Goal: Task Accomplishment & Management: Complete application form

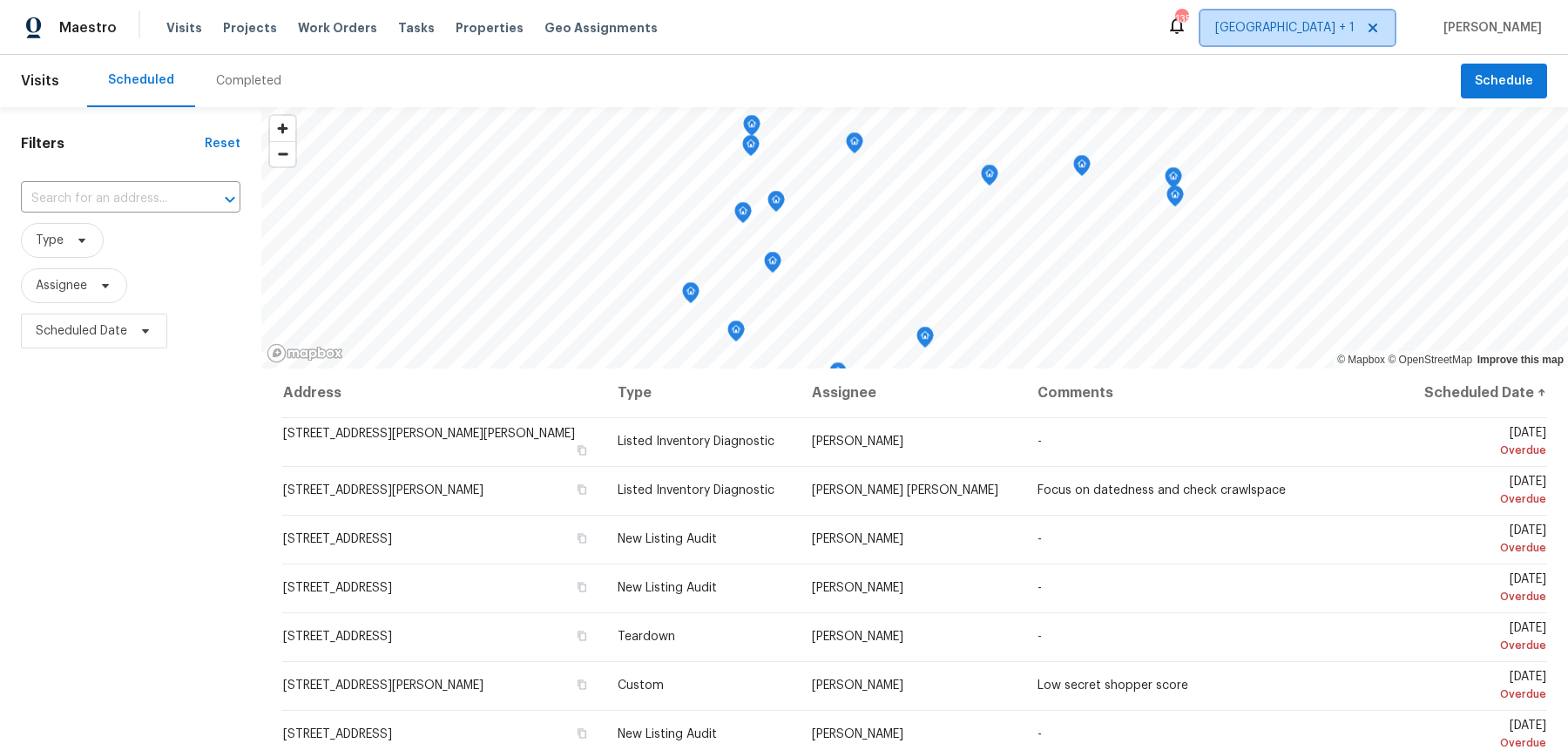
click at [1327, 27] on span "[GEOGRAPHIC_DATA] + 1" at bounding box center [1285, 28] width 139 height 17
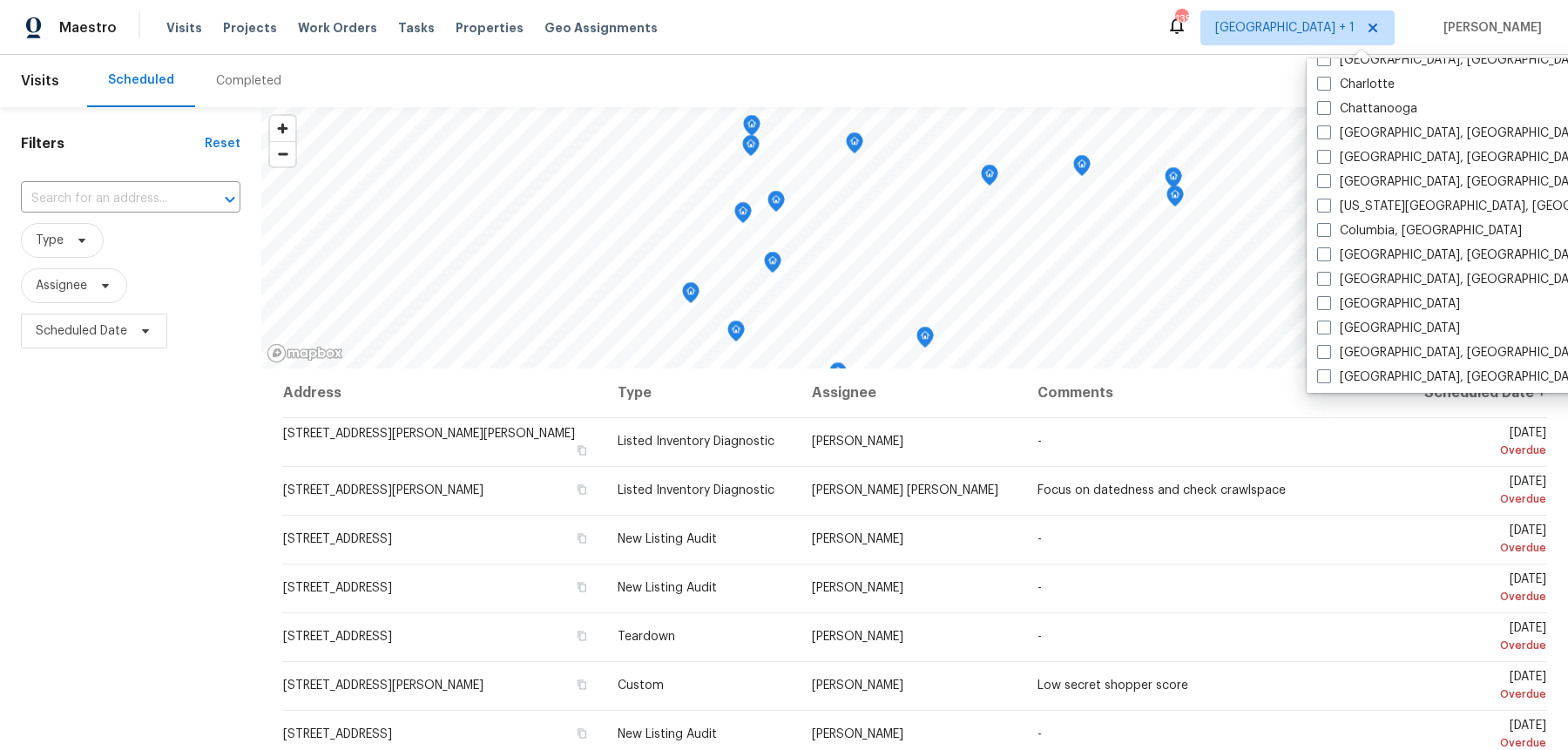
scroll to position [319, 0]
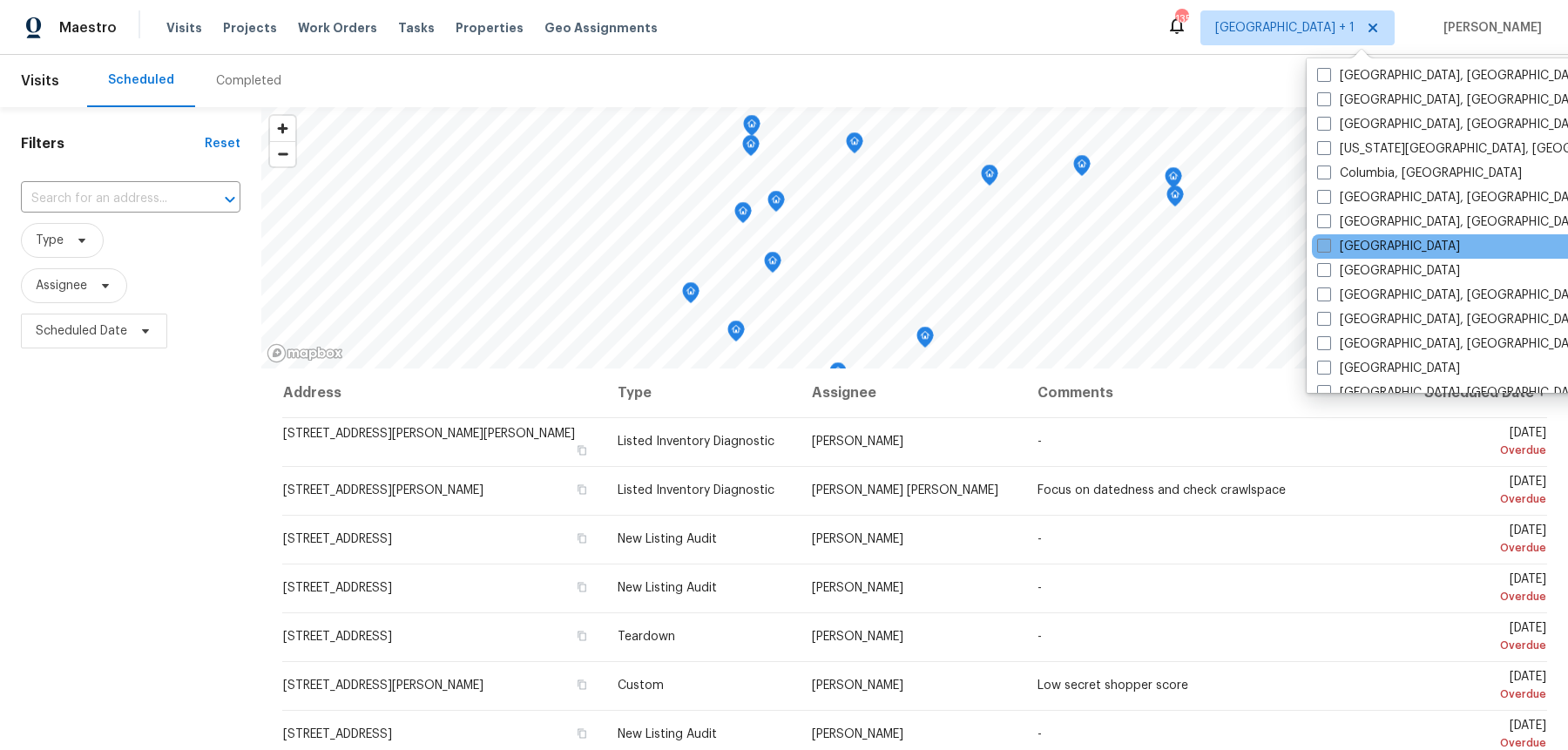
click at [1322, 241] on span at bounding box center [1324, 246] width 14 height 14
click at [1322, 241] on input "[GEOGRAPHIC_DATA]" at bounding box center [1322, 243] width 11 height 11
checkbox input "true"
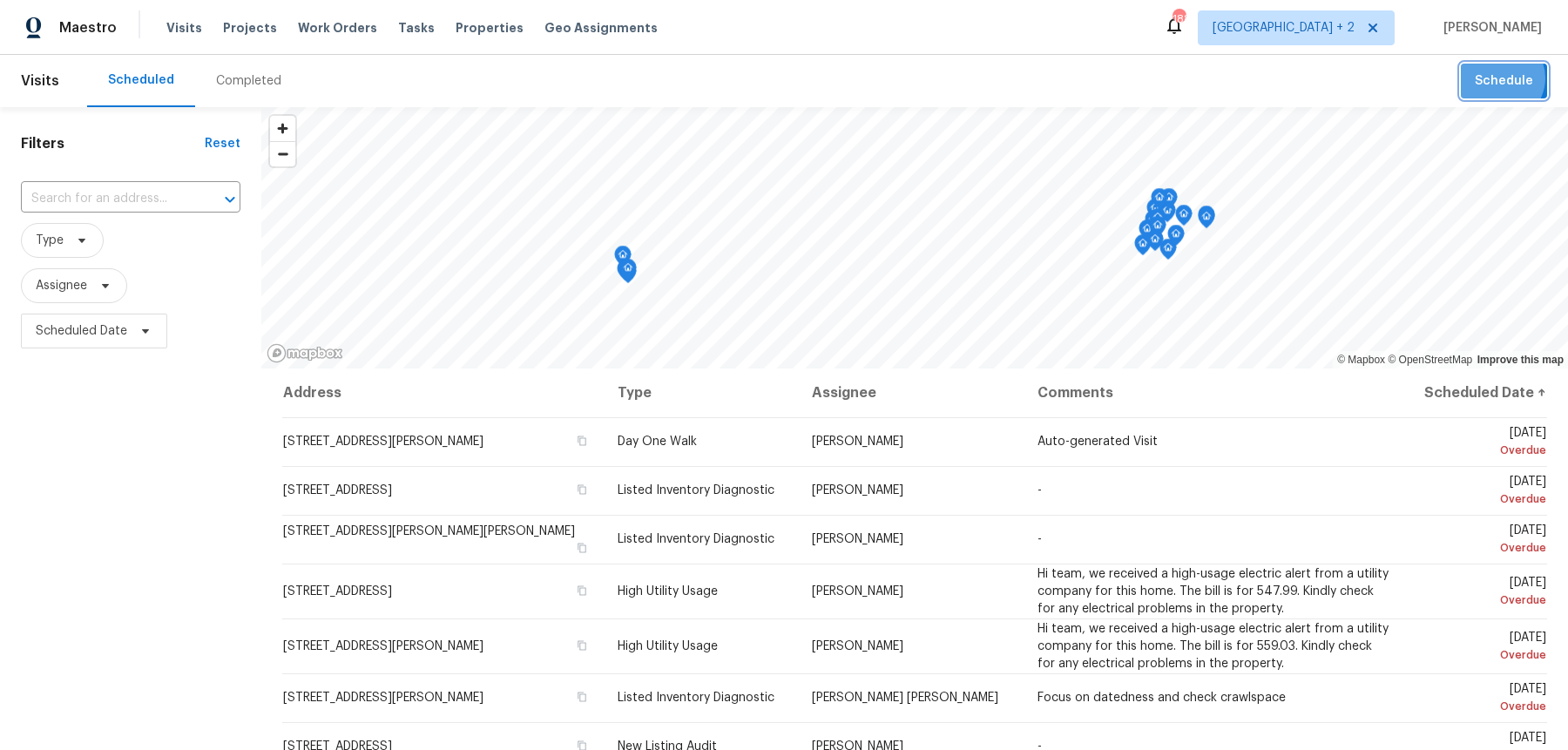
click at [1506, 79] on span "Schedule" at bounding box center [1504, 81] width 58 height 22
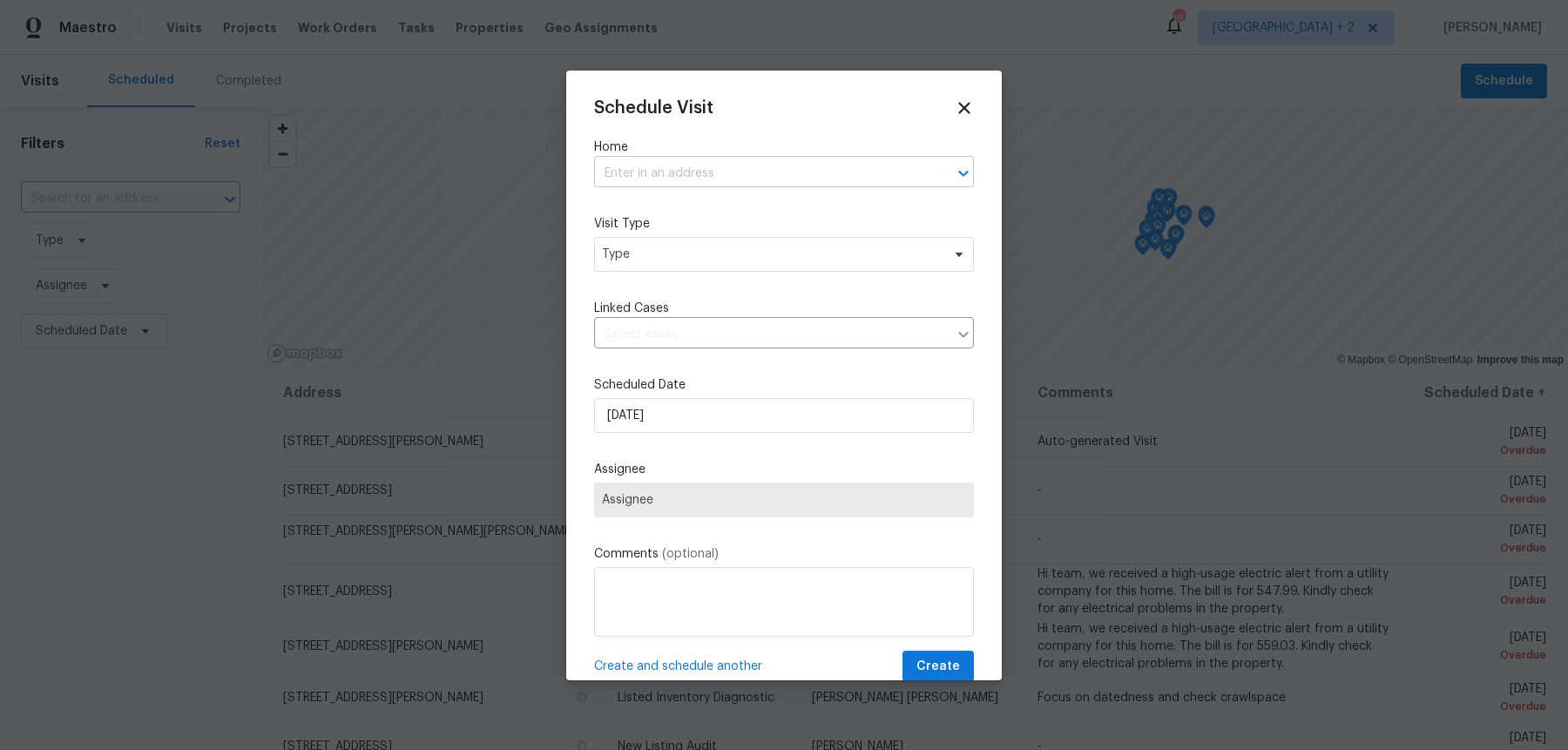
click at [681, 166] on input "text" at bounding box center [760, 173] width 331 height 27
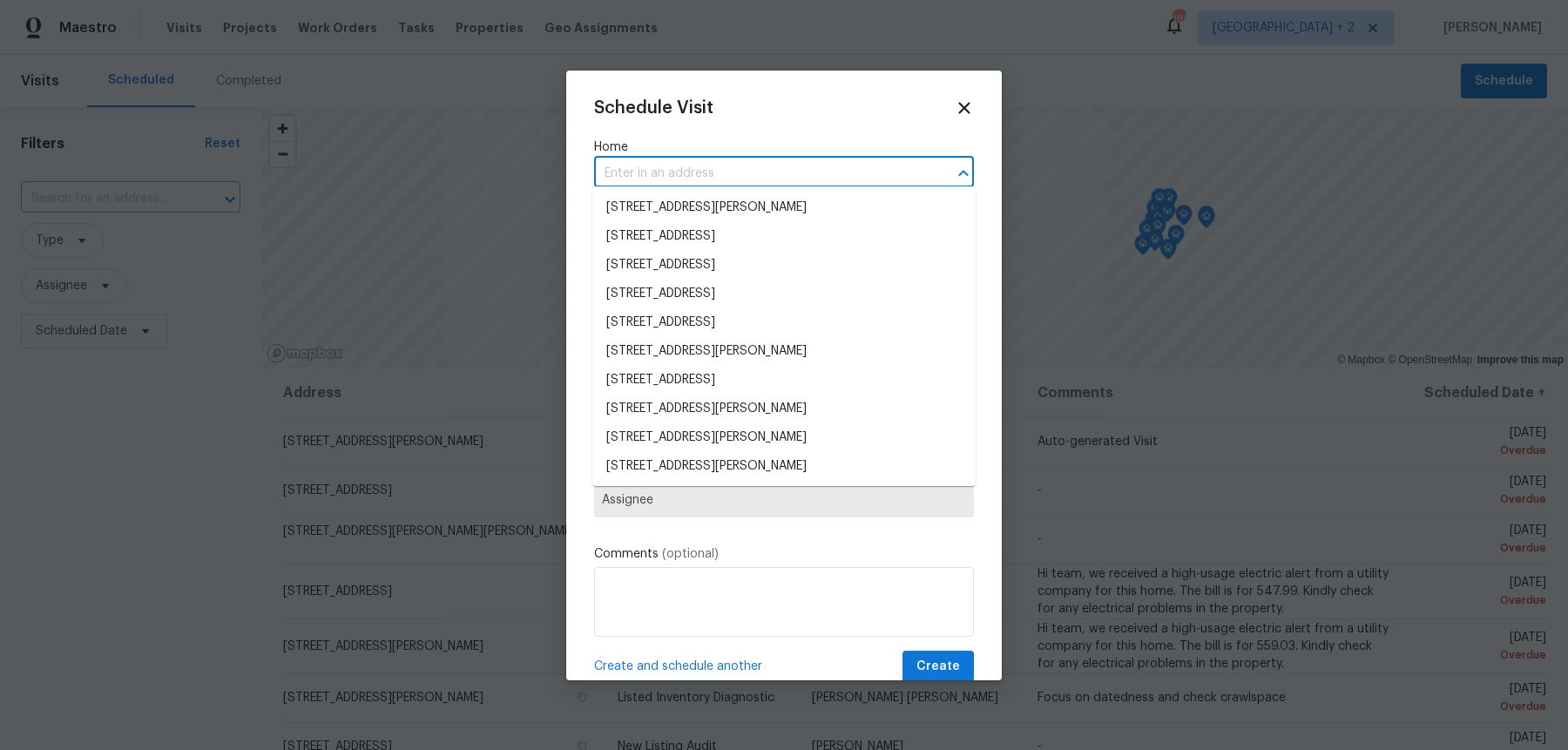
paste input "925 Siena Dr"
type input "925 Siena Dr"
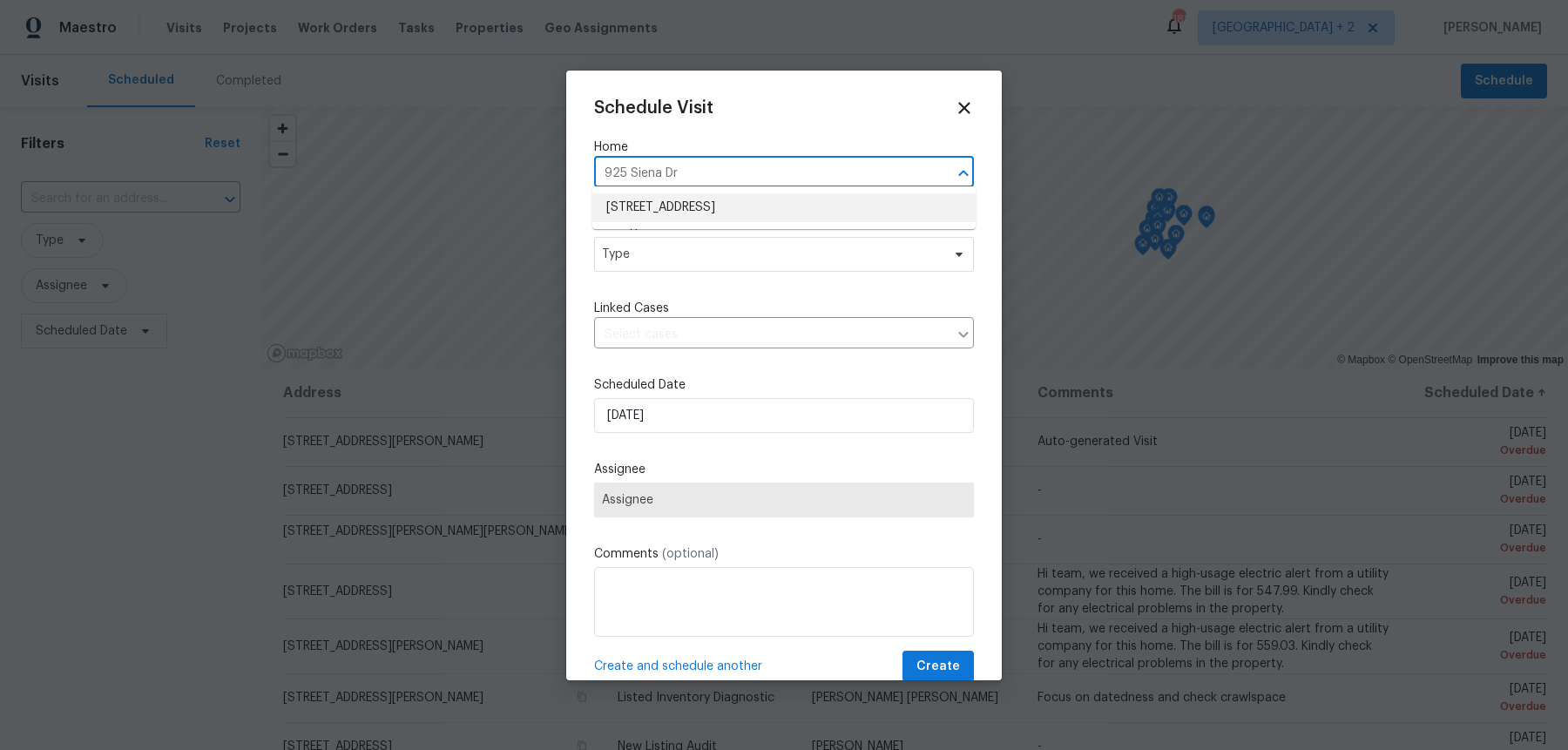
click at [677, 226] on ul "[STREET_ADDRESS]" at bounding box center [784, 207] width 384 height 43
click at [675, 218] on li "[STREET_ADDRESS]" at bounding box center [784, 207] width 384 height 29
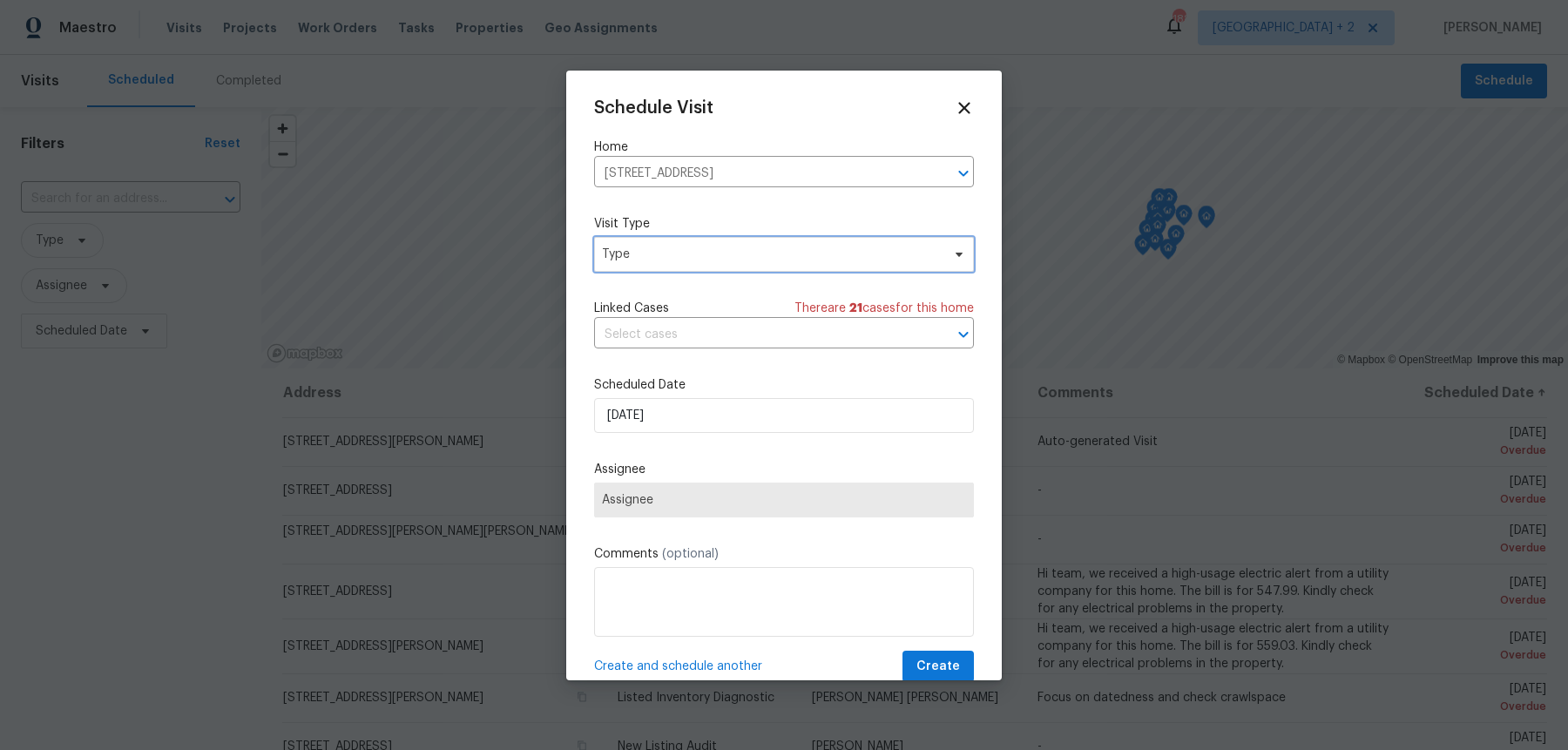
click at [669, 265] on span "Type" at bounding box center [784, 254] width 380 height 35
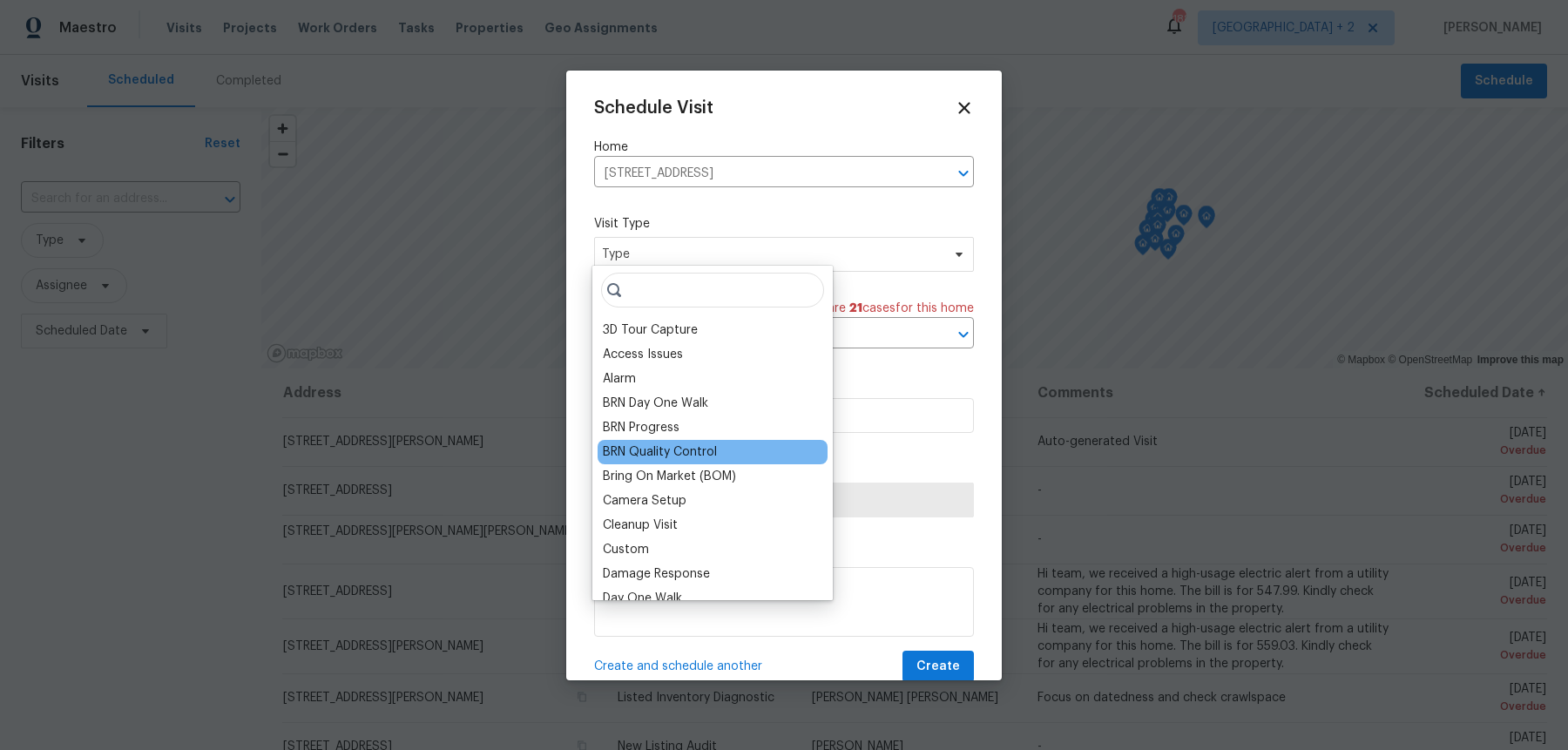
scroll to position [1442, 0]
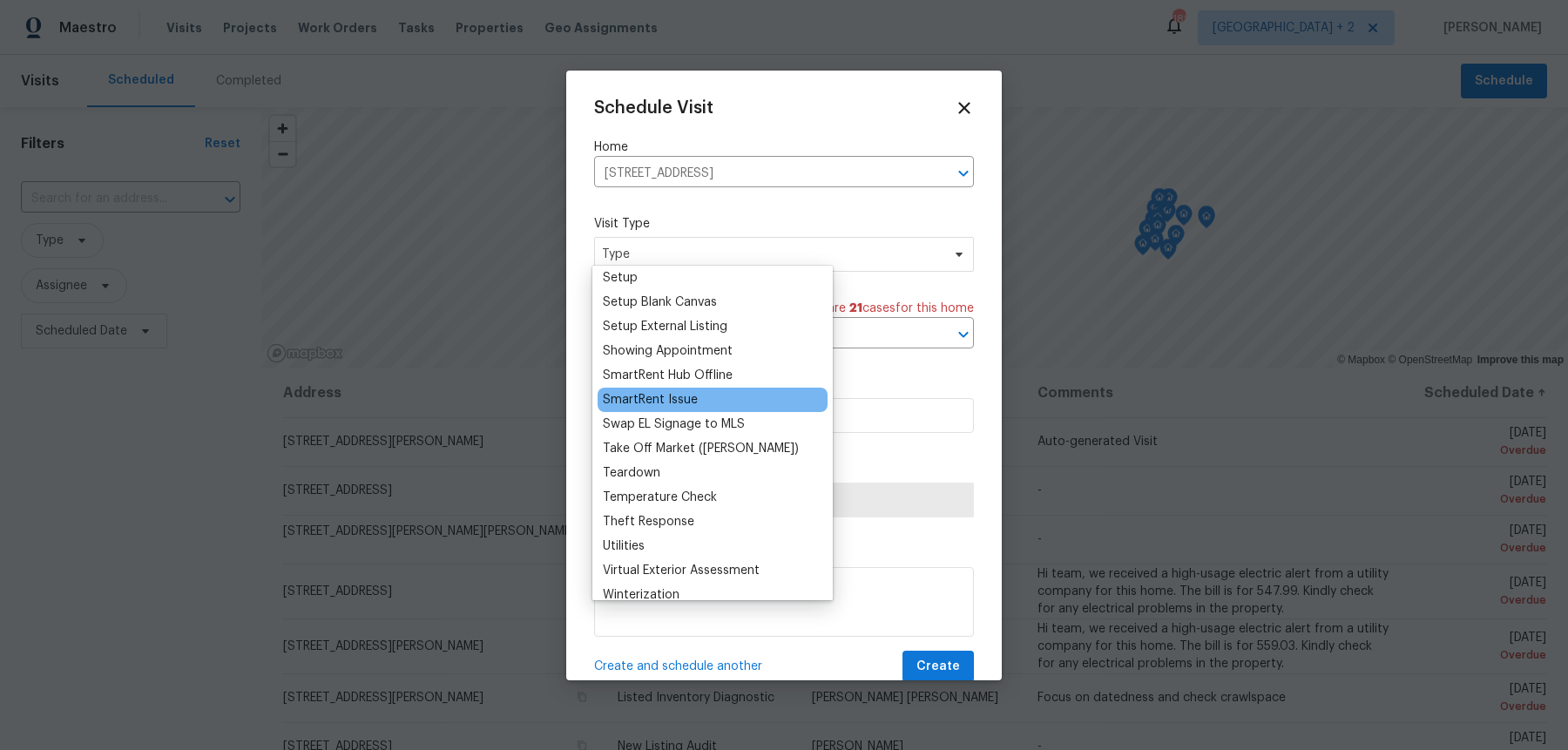
click at [697, 388] on div "SmartRent Issue" at bounding box center [713, 400] width 230 height 24
click at [686, 391] on div "SmartRent Issue" at bounding box center [650, 400] width 95 height 17
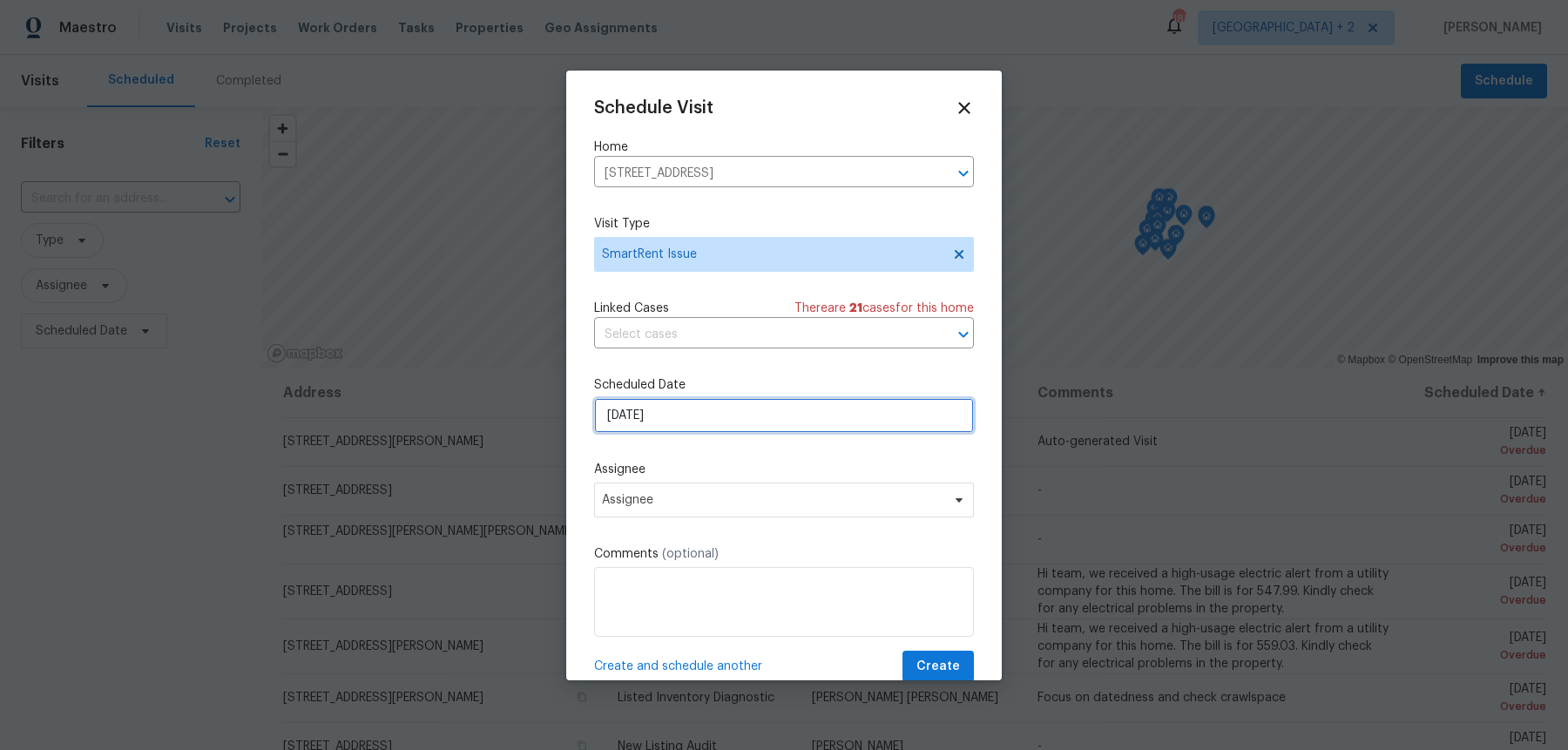
click at [654, 402] on input "[DATE]" at bounding box center [784, 416] width 380 height 35
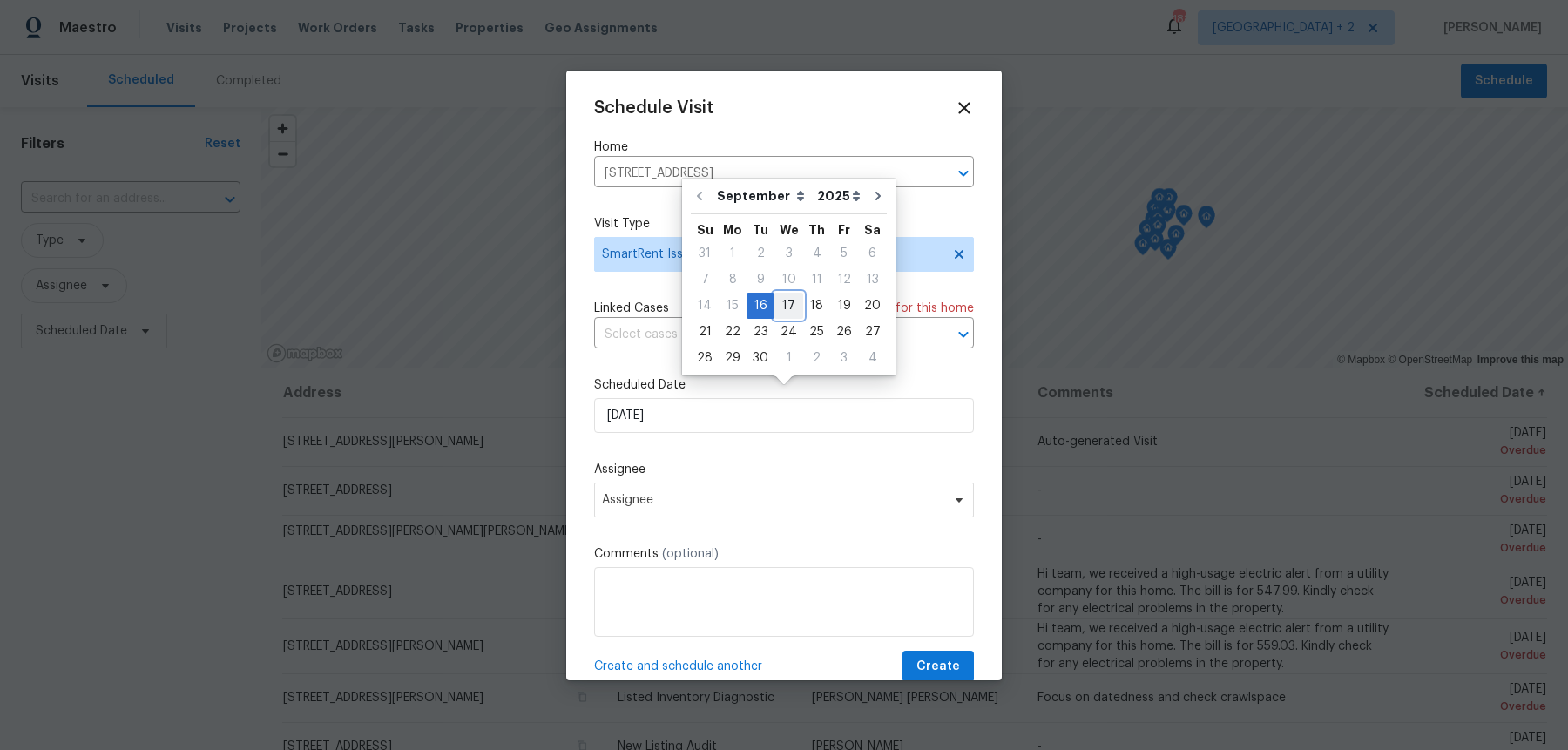
click at [782, 302] on div "17" at bounding box center [789, 306] width 29 height 24
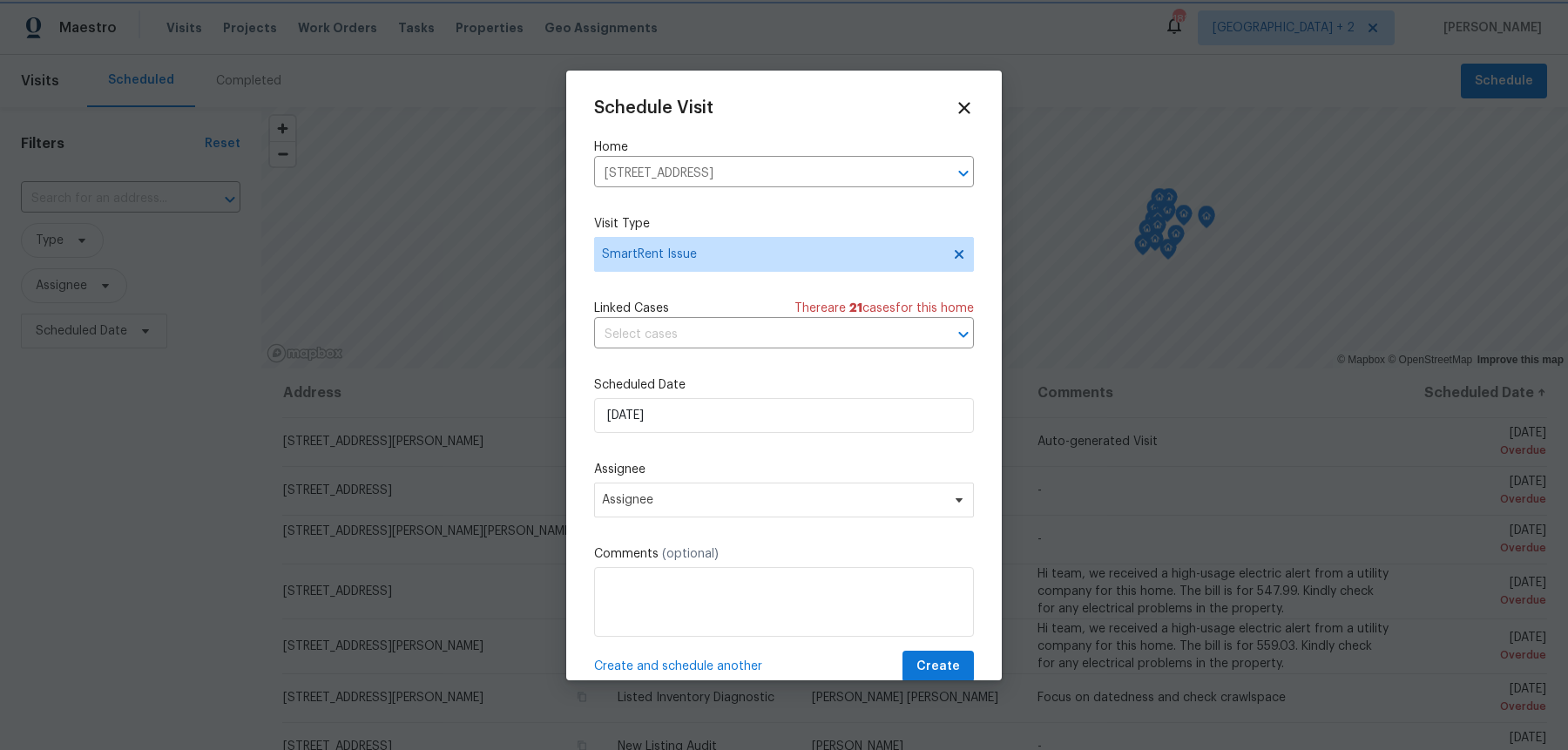
type input "[DATE]"
click at [682, 493] on span "Assignee" at bounding box center [773, 500] width 342 height 14
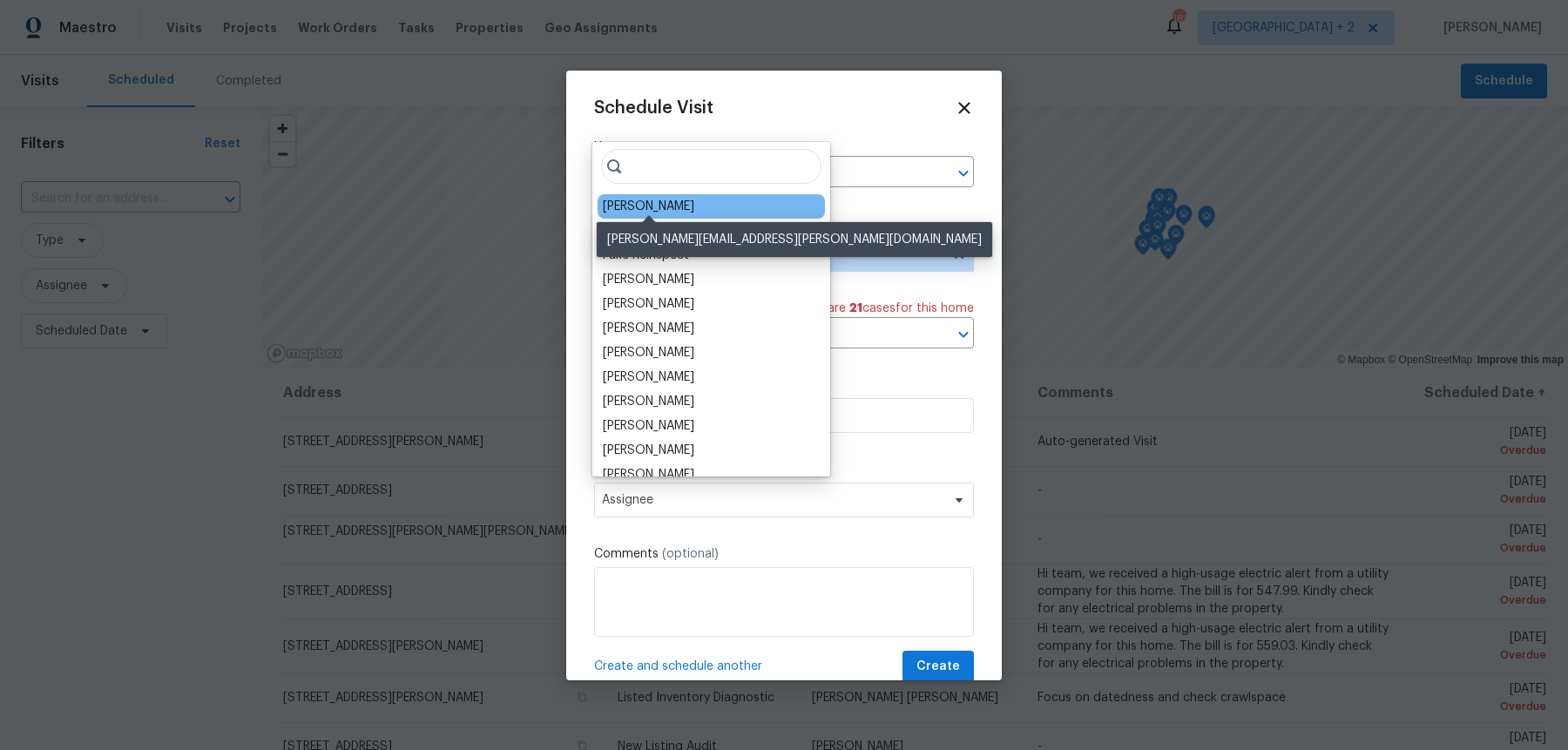
click at [655, 206] on div "[PERSON_NAME]" at bounding box center [648, 206] width 92 height 17
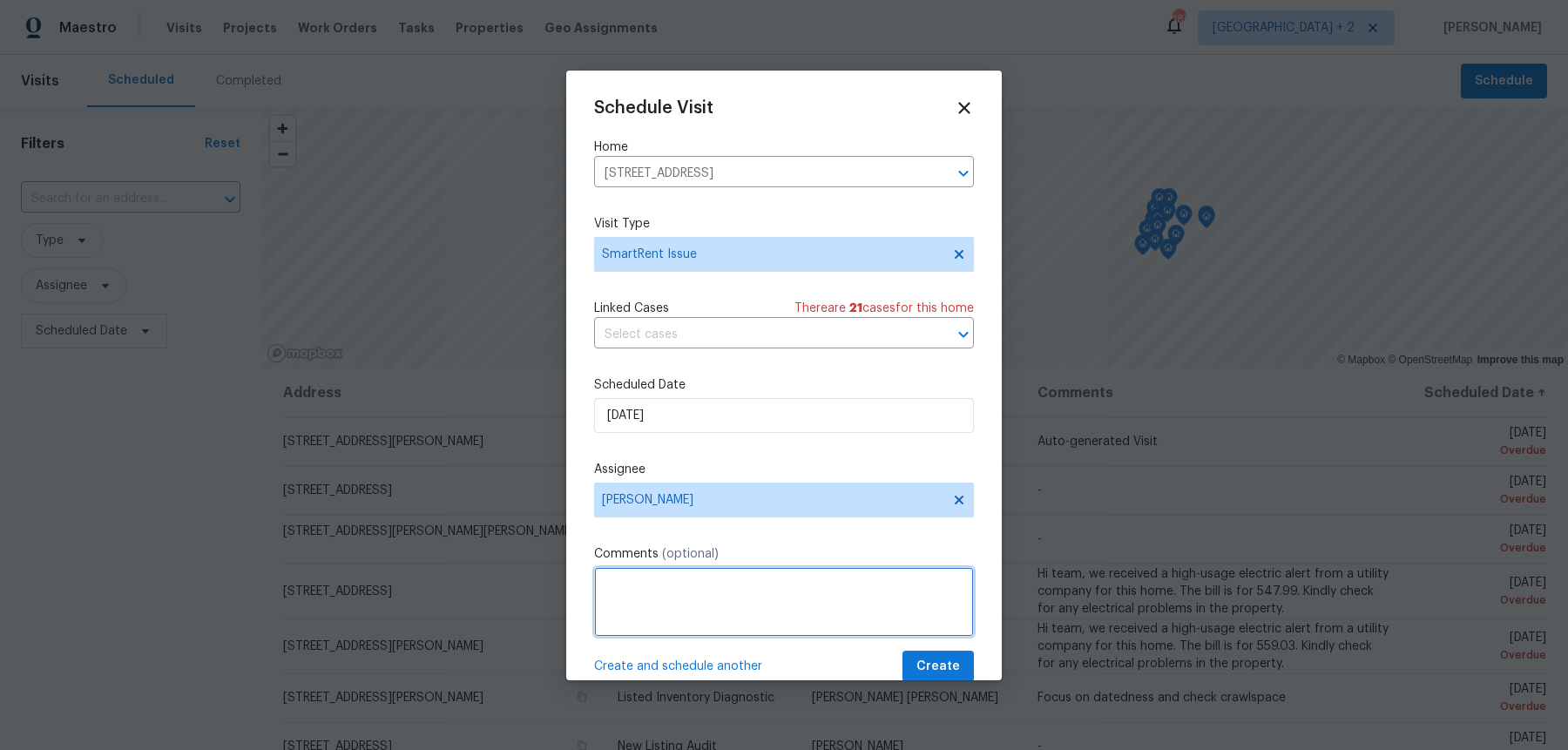
click at [691, 596] on textarea at bounding box center [784, 602] width 380 height 70
paste textarea "It looks like some sensors are offline (Front Motion Sensor, Back Motion Sensor…"
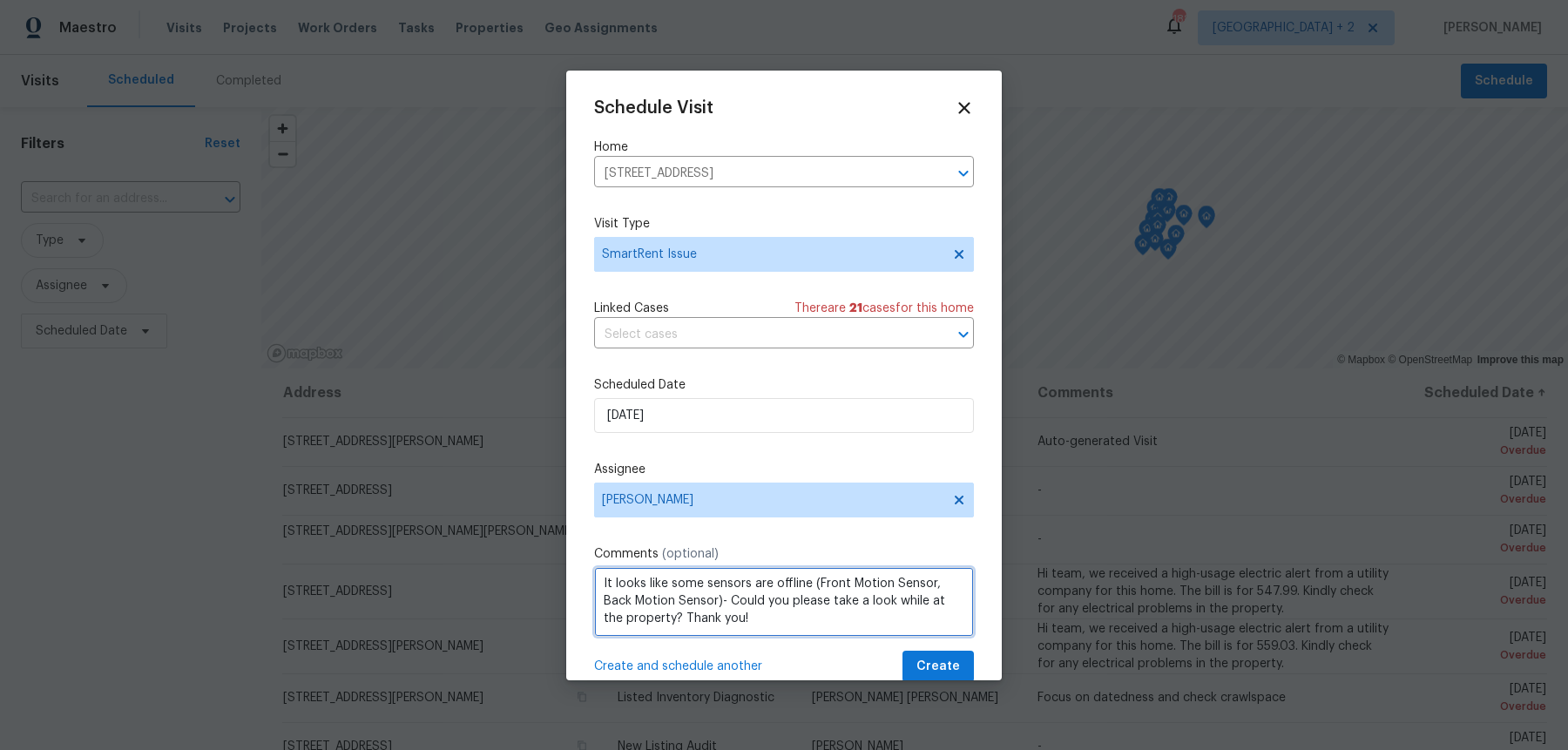
scroll to position [0, 0]
click at [684, 584] on textarea "It looks like some sensors are offline (Front Motion Sensor, Back Motion Sensor…" at bounding box center [784, 602] width 380 height 70
paste textarea "Contact Sensor - 2"
paste textarea "Additional Motion Sensor - 3"
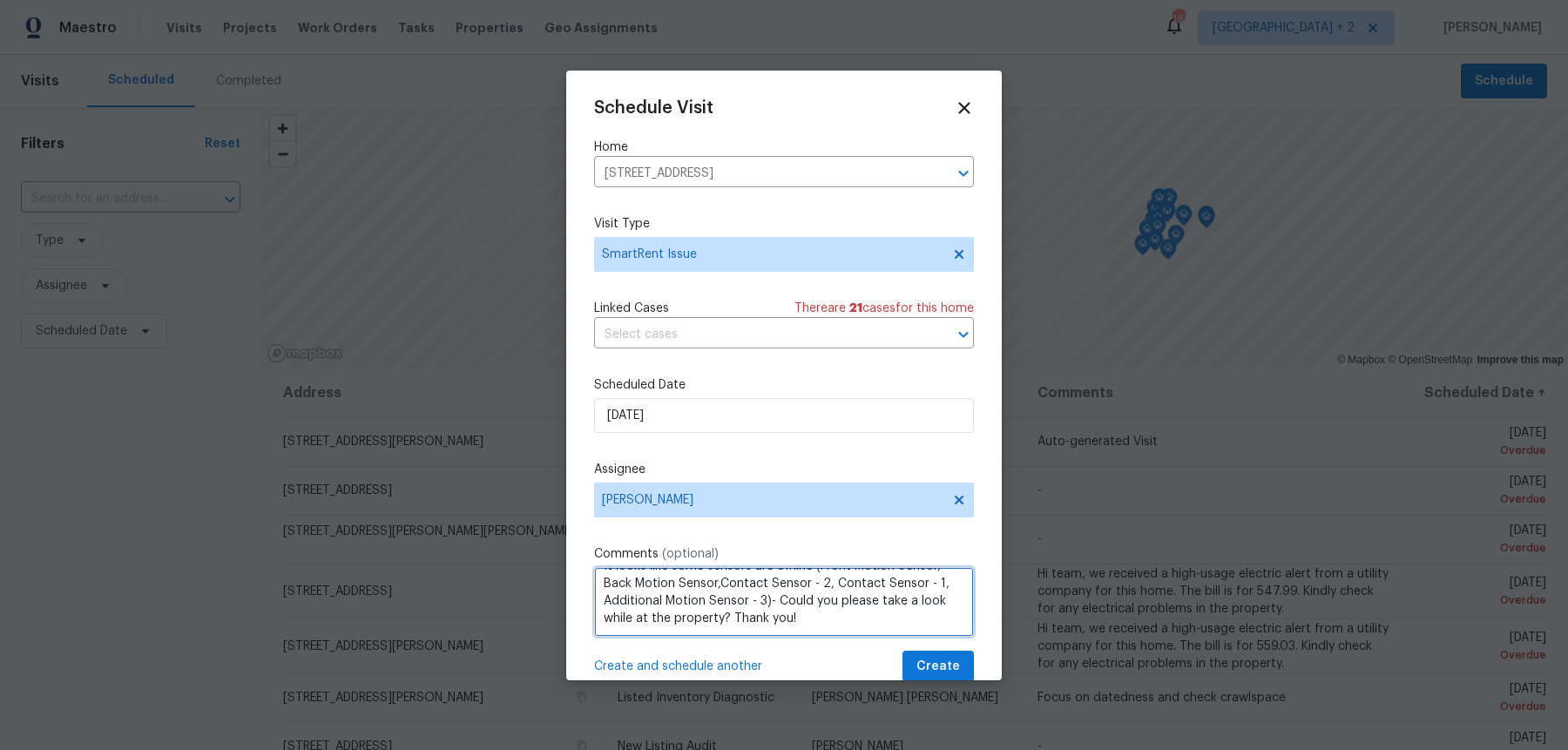
scroll to position [7, 0]
paste textarea "Additional Motion Sensor - 3"
type textarea "It looks like some sensors are offline (Front Motion Sensor, Back Motion Sensor…"
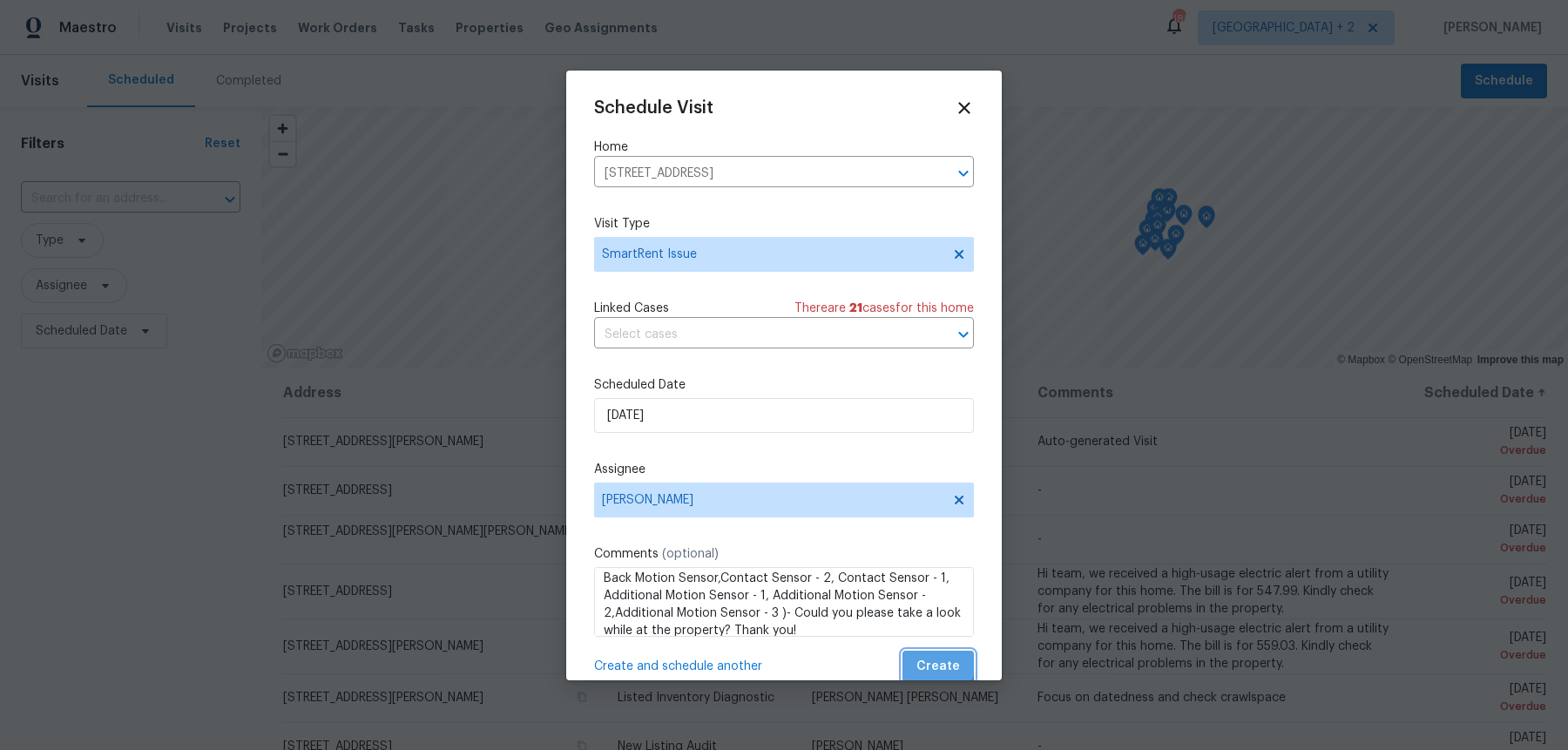
click at [945, 656] on span "Create" at bounding box center [939, 666] width 44 height 22
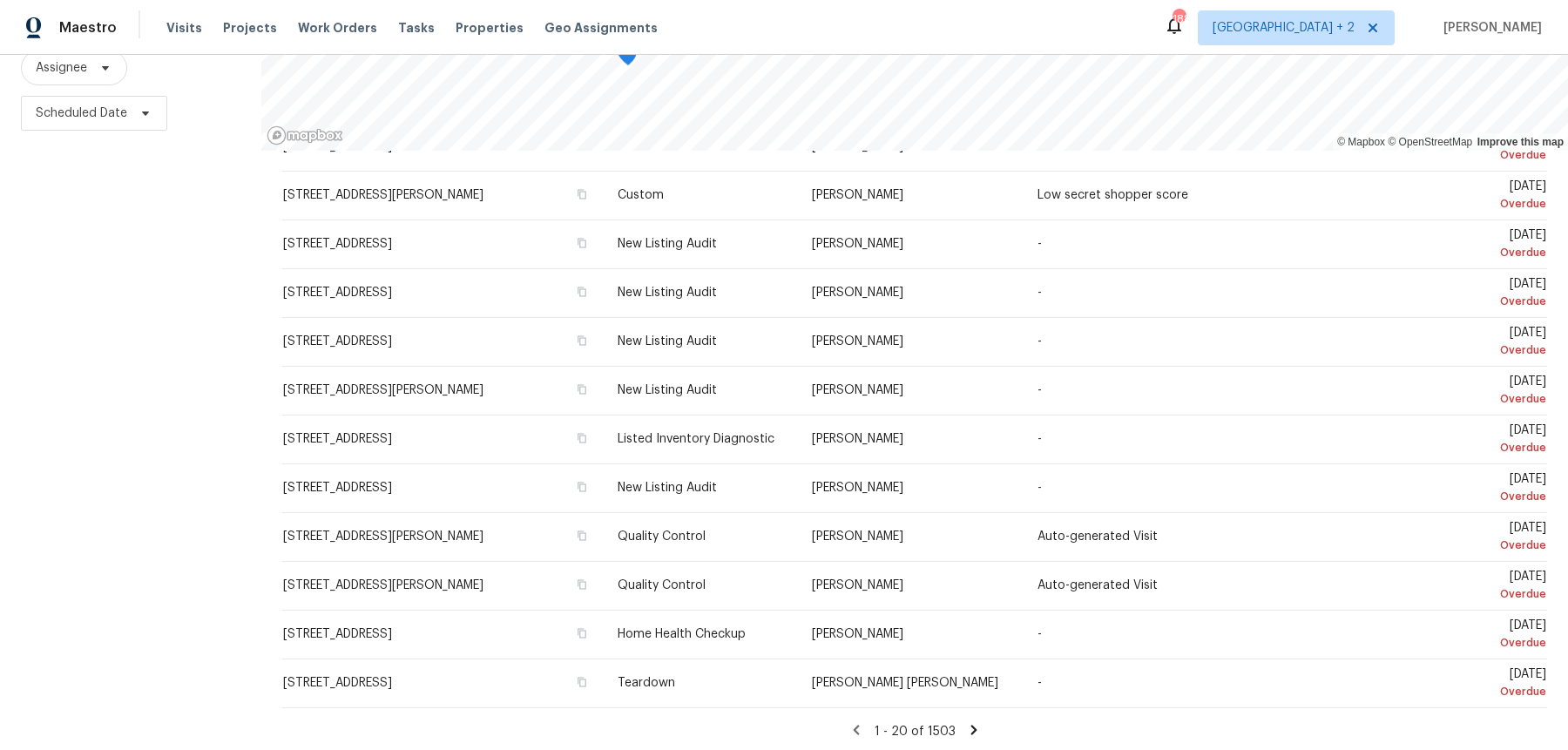
scroll to position [0, 0]
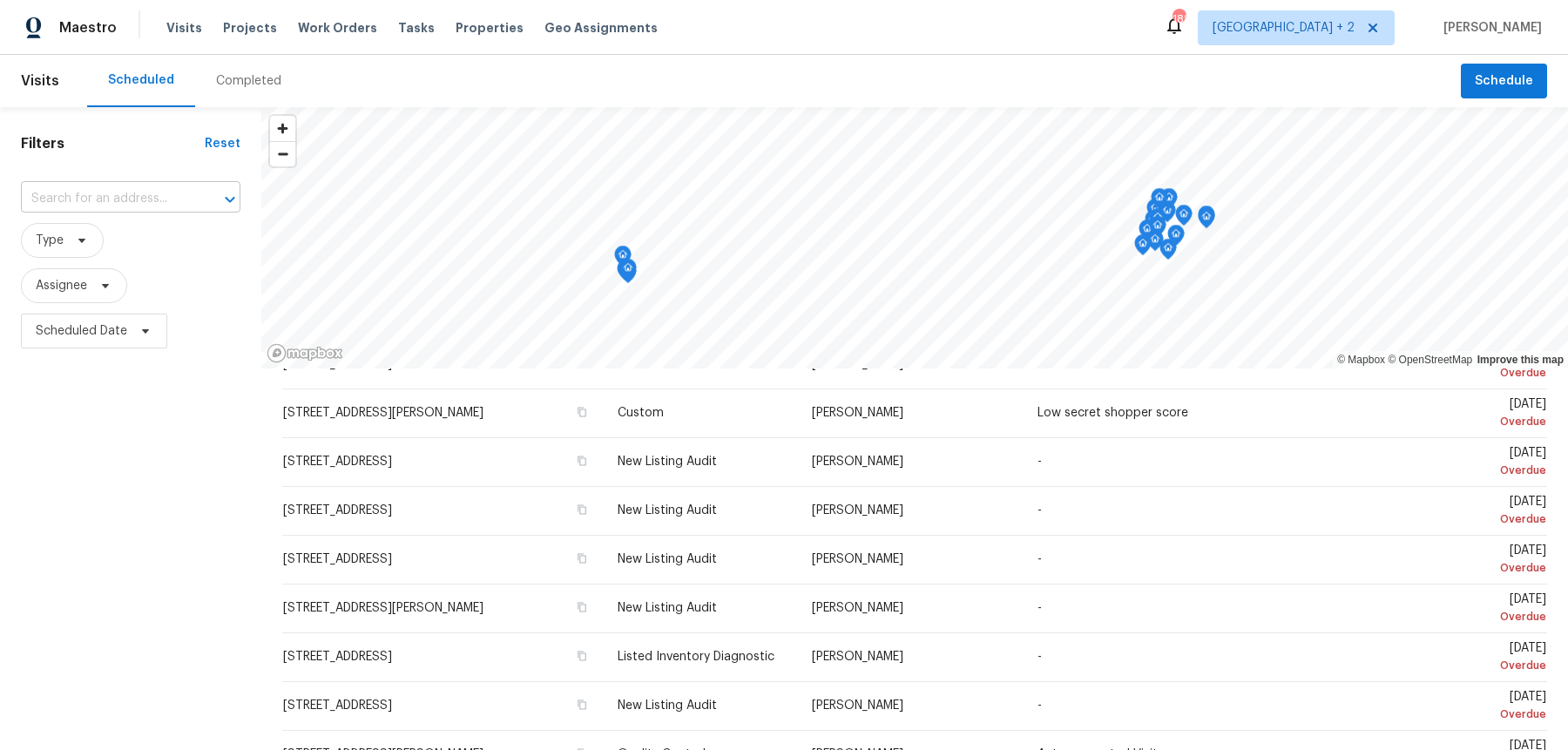
click at [116, 196] on input "text" at bounding box center [106, 199] width 171 height 27
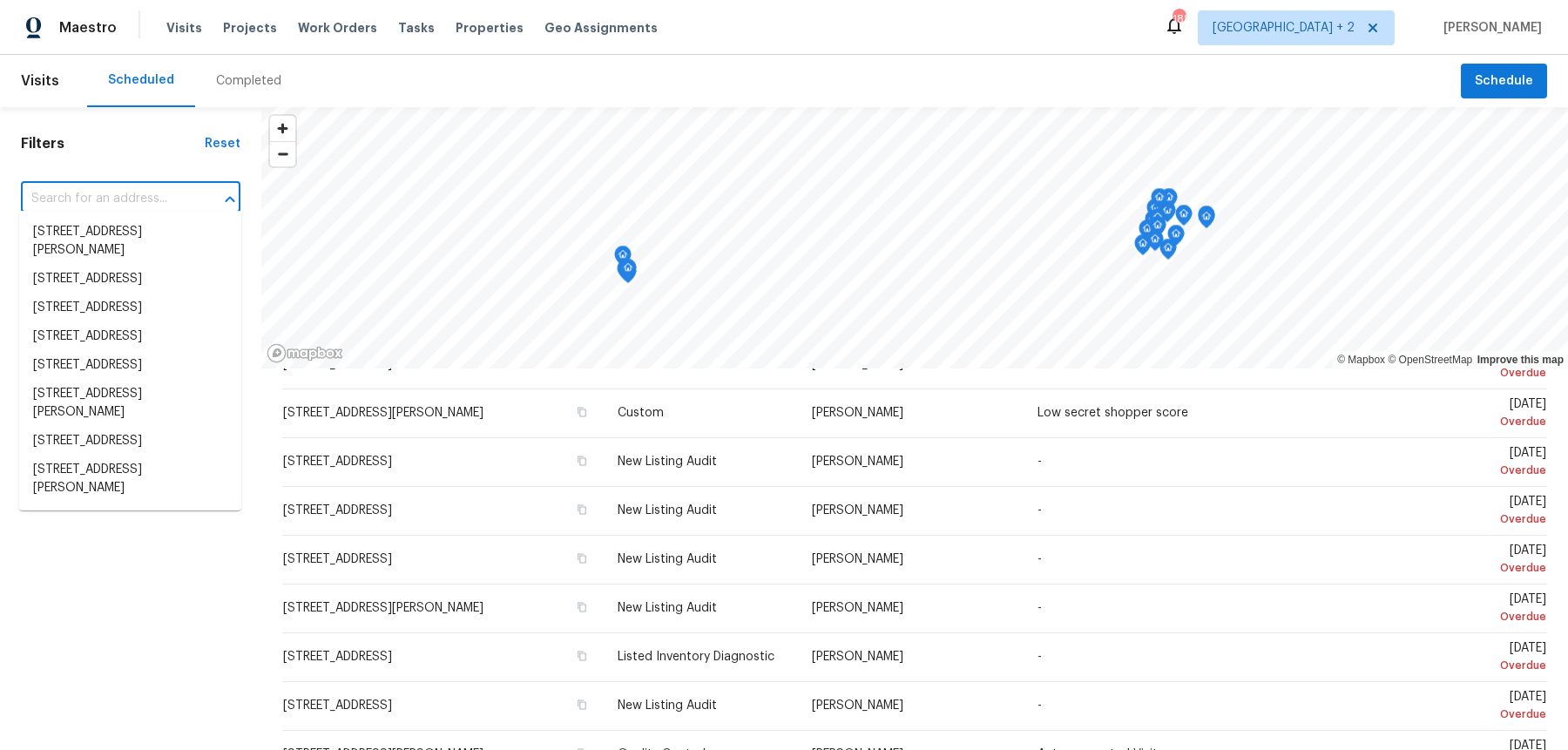
paste input "925 Siena Dr"
type input "925 Siena Dr"
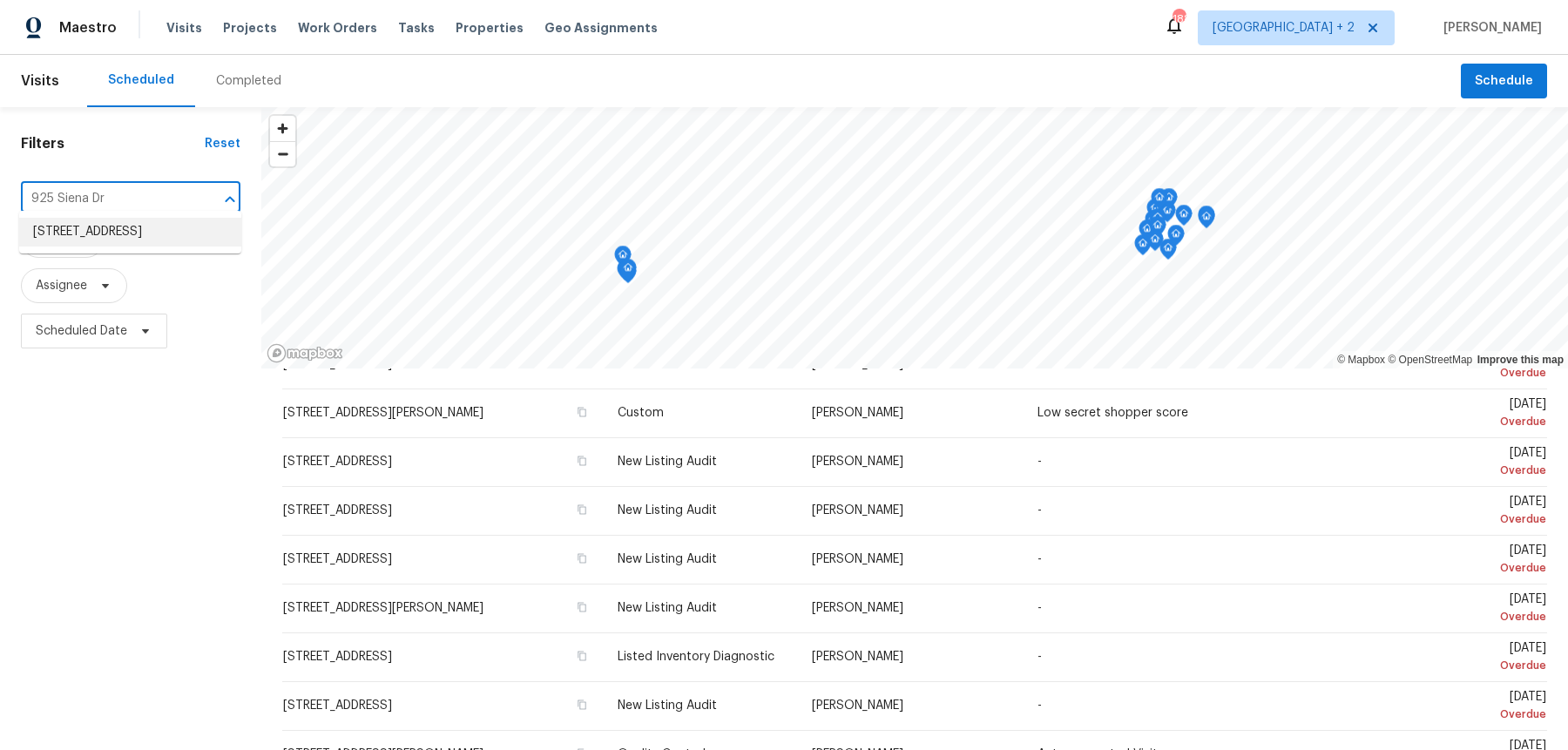
click at [127, 247] on ul "[STREET_ADDRESS]" at bounding box center [130, 232] width 222 height 43
click at [128, 236] on li "[STREET_ADDRESS]" at bounding box center [130, 232] width 222 height 29
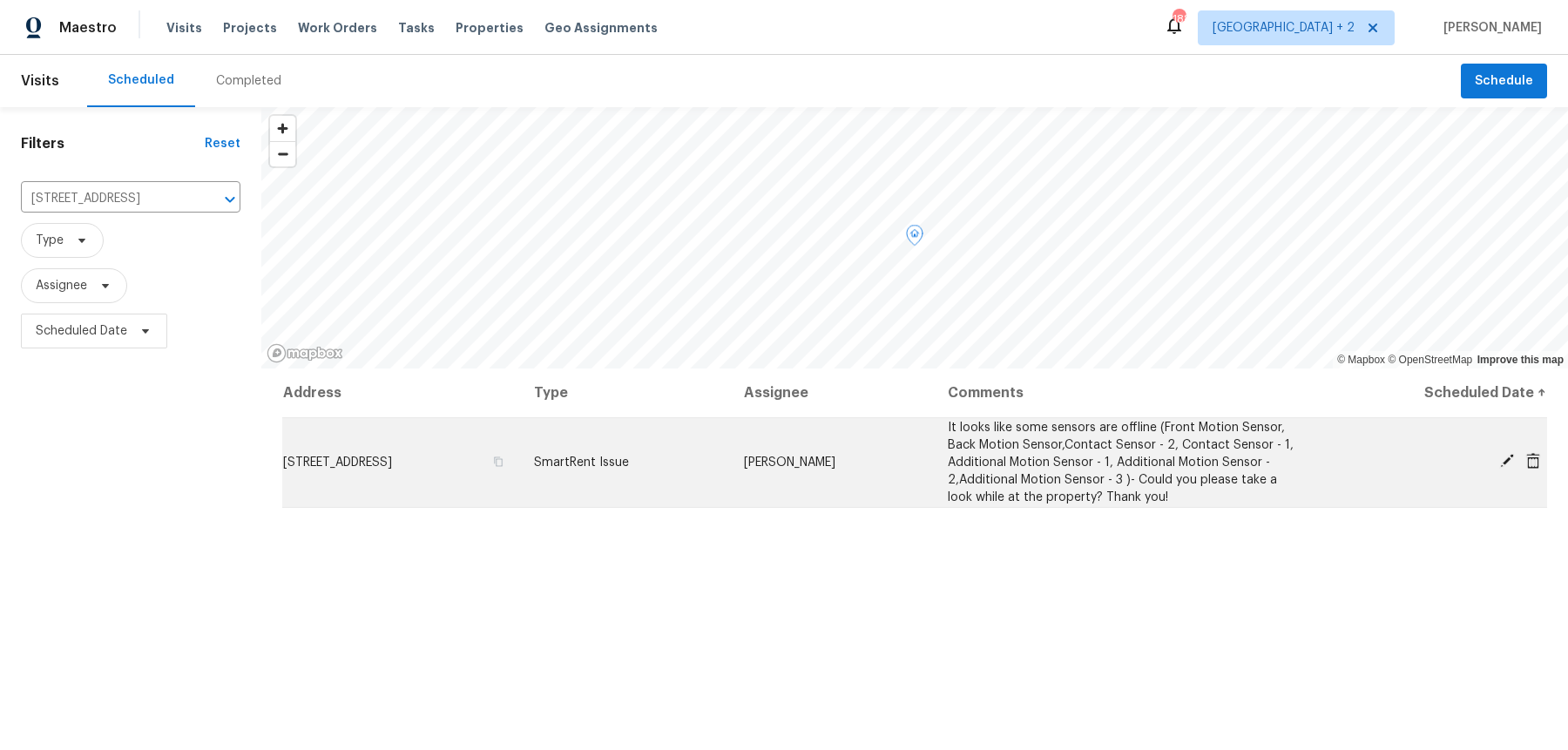
click at [804, 481] on td "[PERSON_NAME]" at bounding box center [832, 462] width 204 height 90
